Goal: Task Accomplishment & Management: Use online tool/utility

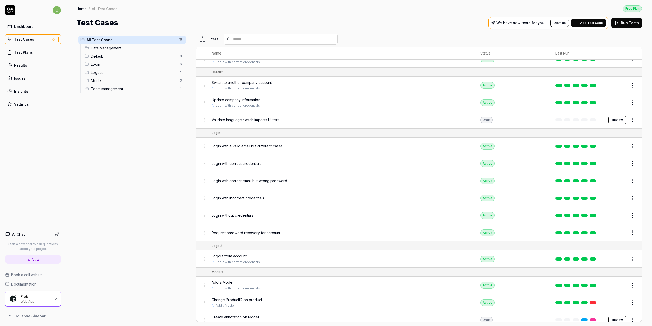
scroll to position [51, 0]
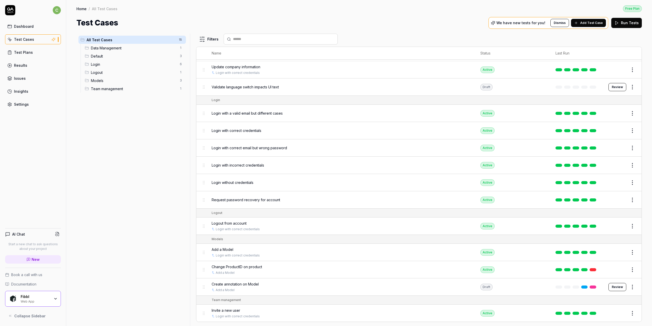
click at [263, 226] on div "Change ProductID on product" at bounding box center [341, 266] width 258 height 5
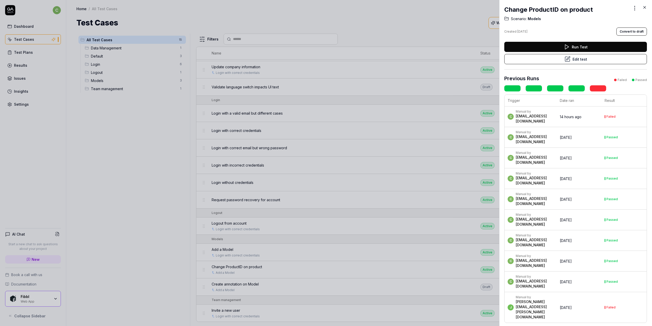
click at [554, 115] on div "c Manual by [PERSON_NAME][EMAIL_ADDRESS][DOMAIN_NAME]" at bounding box center [530, 116] width 47 height 14
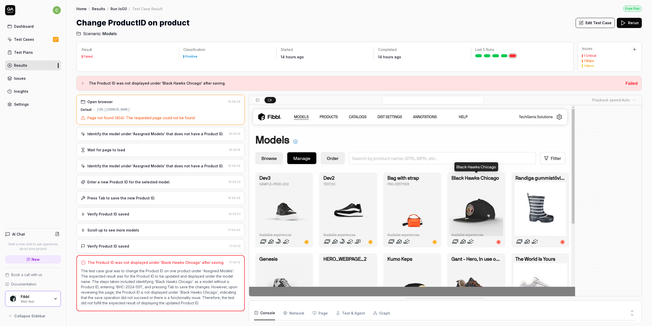
click at [112, 84] on h3 "The Product ID was not displayed under 'Black Hawks Chicago' after saving." at bounding box center [355, 83] width 532 height 6
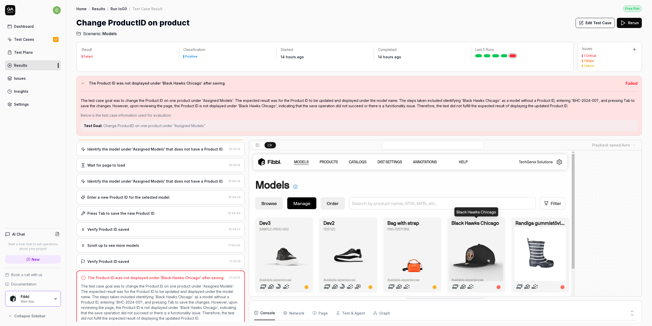
scroll to position [34, 0]
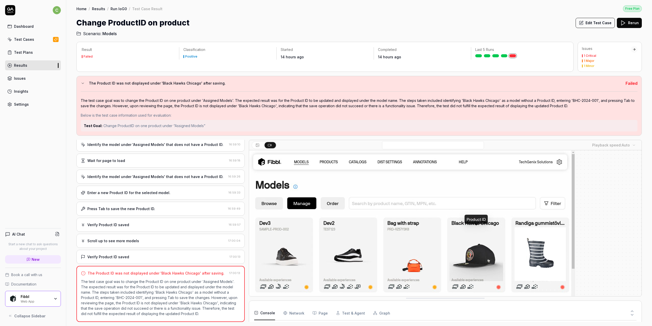
click at [588, 24] on button "Edit Test Case" at bounding box center [594, 23] width 39 height 10
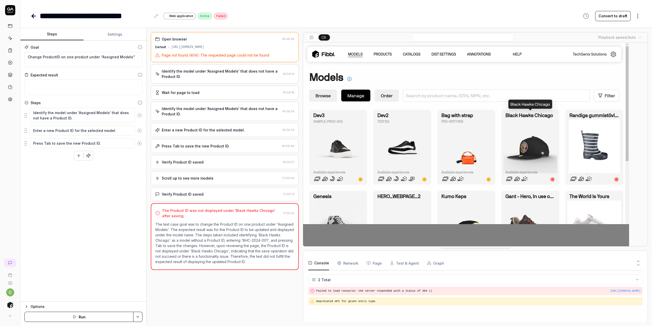
click at [212, 193] on div "Verify Product ID saved" at bounding box center [218, 193] width 126 height 5
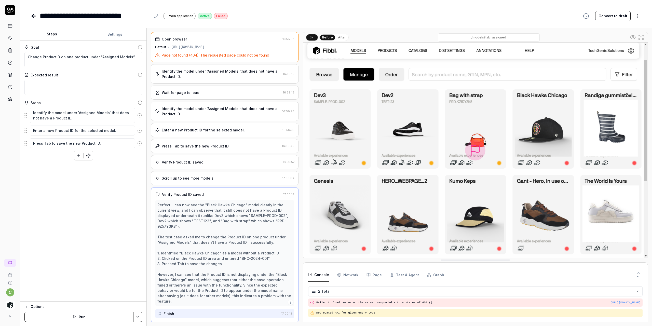
click at [207, 130] on div "Enter a new Product ID for the selected model." at bounding box center [203, 129] width 83 height 5
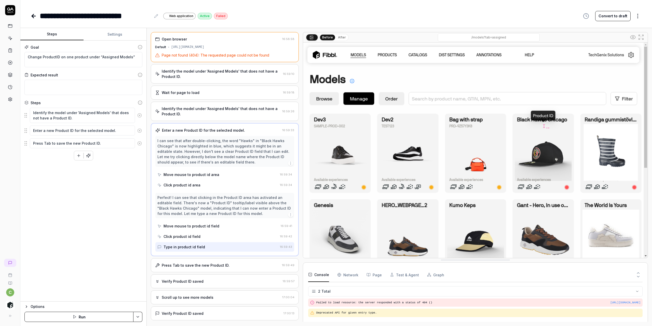
click at [202, 114] on div "Identify the model under 'Assigned Models' that does not have a Product ID." at bounding box center [221, 111] width 118 height 11
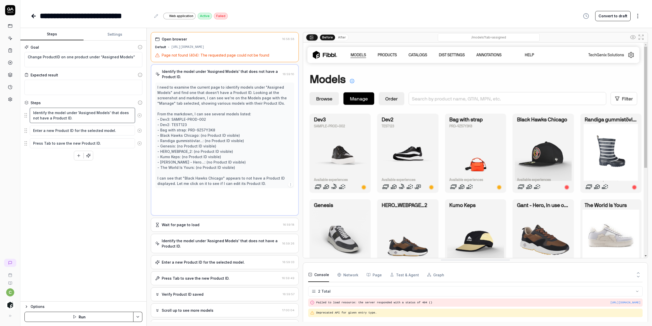
click at [58, 114] on textarea "Identify the model under 'Assigned Models' that does not have a Product ID." at bounding box center [82, 115] width 105 height 15
drag, startPoint x: 99, startPoint y: 57, endPoint x: 128, endPoint y: 55, distance: 29.3
click at [128, 55] on textarea "Change ProductID on one product under “Assigned Models”" at bounding box center [83, 59] width 118 height 15
drag, startPoint x: 45, startPoint y: 113, endPoint x: 20, endPoint y: 115, distance: 25.5
click at [20, 115] on div "**********" at bounding box center [326, 163] width 652 height 326
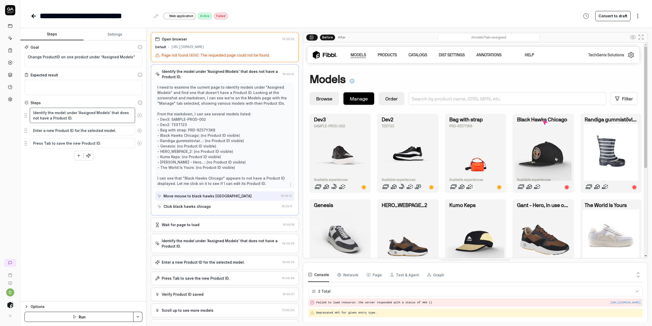
type textarea "*"
type textarea "S the model under 'Assigned Models' that does not have a Product ID."
type textarea "*"
type textarea "Se the model under 'Assigned Models' that does not have a Product ID."
type textarea "*"
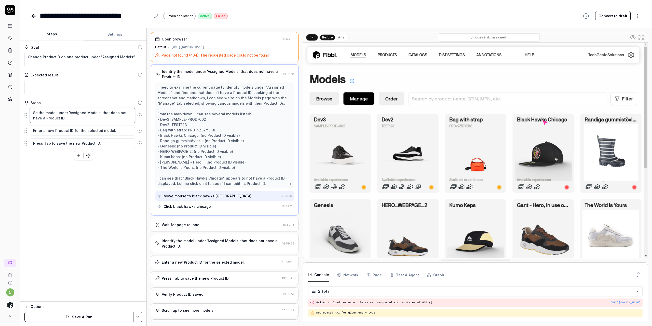
type textarea "Sel the model under 'Assigned Models' that does not have a Product ID."
type textarea "*"
type textarea "Sele the model under 'Assigned Models' that does not have a Product ID."
type textarea "*"
type textarea "Selec the model under 'Assigned Models' that does not have a Product ID."
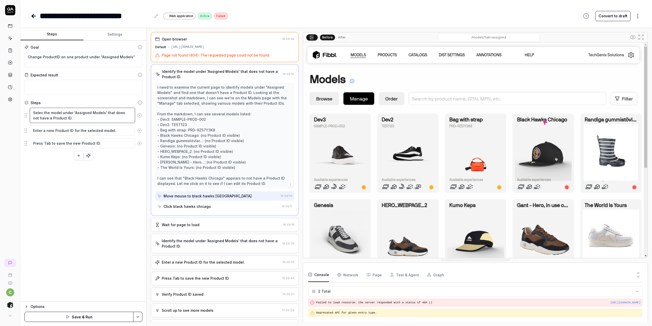
type textarea "*"
type textarea "Select the model under 'Assigned Models' that does not have a Product ID."
click at [47, 112] on textarea "Select the model under 'Assigned Models' that does not have a Product ID." at bounding box center [82, 115] width 105 height 15
type textarea "*"
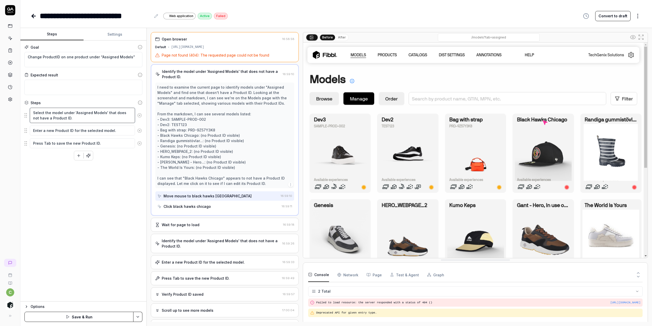
type textarea "Select a model under 'Assigned Models' that does not have a Product ID."
drag, startPoint x: 71, startPoint y: 113, endPoint x: 100, endPoint y: 113, distance: 29.0
click at [100, 113] on textarea "Select a model under 'Assigned Models' that does not have a Product ID." at bounding box center [82, 115] width 105 height 15
type textarea "*"
type textarea "Select a model under 'M' that does not have a Product ID."
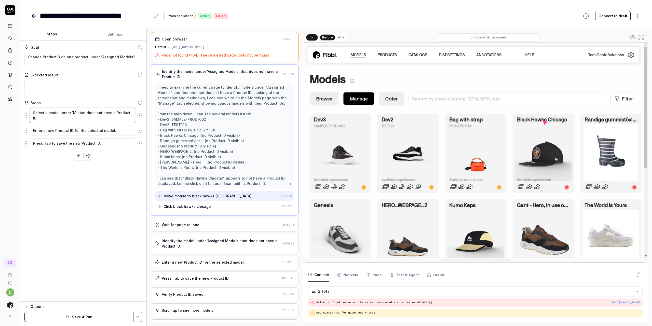
type textarea "*"
type textarea "Select a model under 'Ma' that does not have a Product ID."
type textarea "*"
type textarea "Select a model under 'Man' that does not have a Product ID."
type textarea "*"
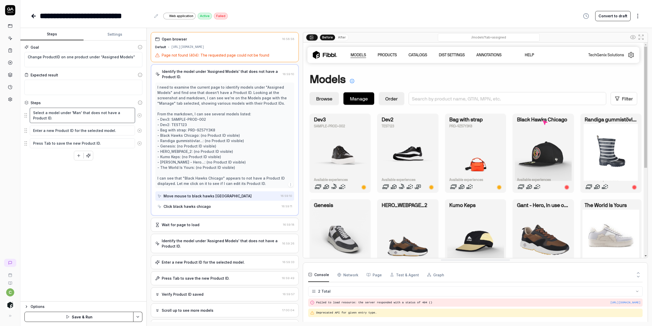
type textarea "Select a model under 'Mana' that does not have a Product ID."
type textarea "*"
type textarea "Select a model under 'Manag' that does not have a Product ID."
type textarea "*"
type textarea "Select a model under 'Manage' that does not have a Product ID."
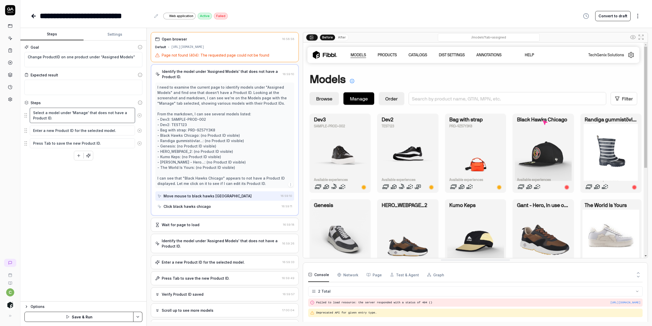
drag, startPoint x: 86, startPoint y: 112, endPoint x: 105, endPoint y: 119, distance: 19.5
click at [105, 119] on textarea "Select a model under 'Manage' that does not have a Product ID." at bounding box center [82, 115] width 105 height 15
type textarea "*"
type textarea "Select a model under 'Manage'"
click at [82, 226] on button "Save & Run" at bounding box center [78, 317] width 109 height 10
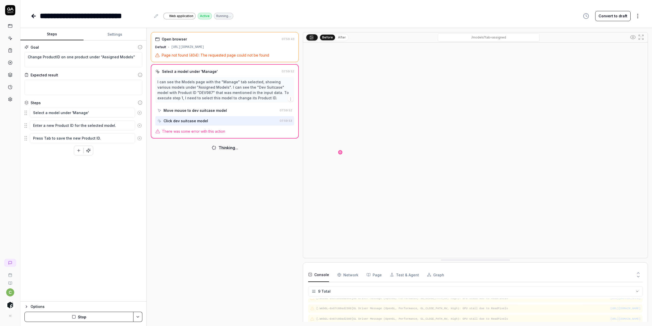
scroll to position [70, 0]
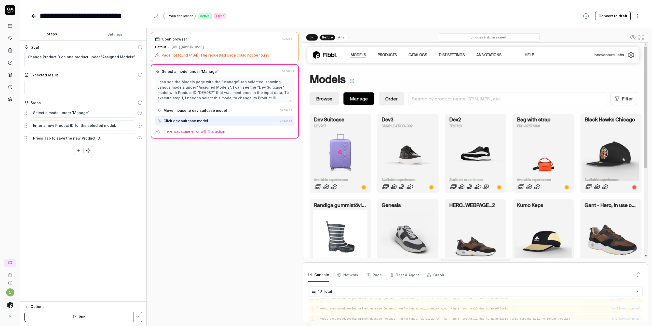
click at [91, 226] on button "Run" at bounding box center [78, 317] width 109 height 10
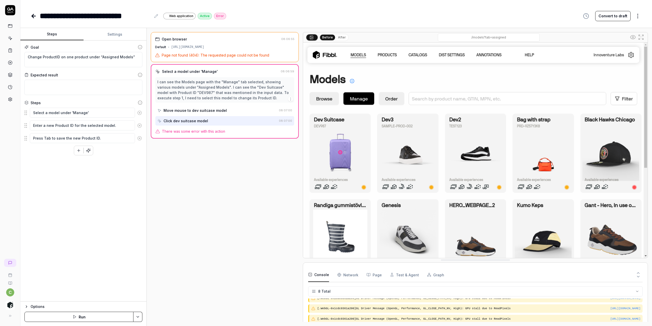
type textarea "*"
